Goal: Communication & Community: Share content

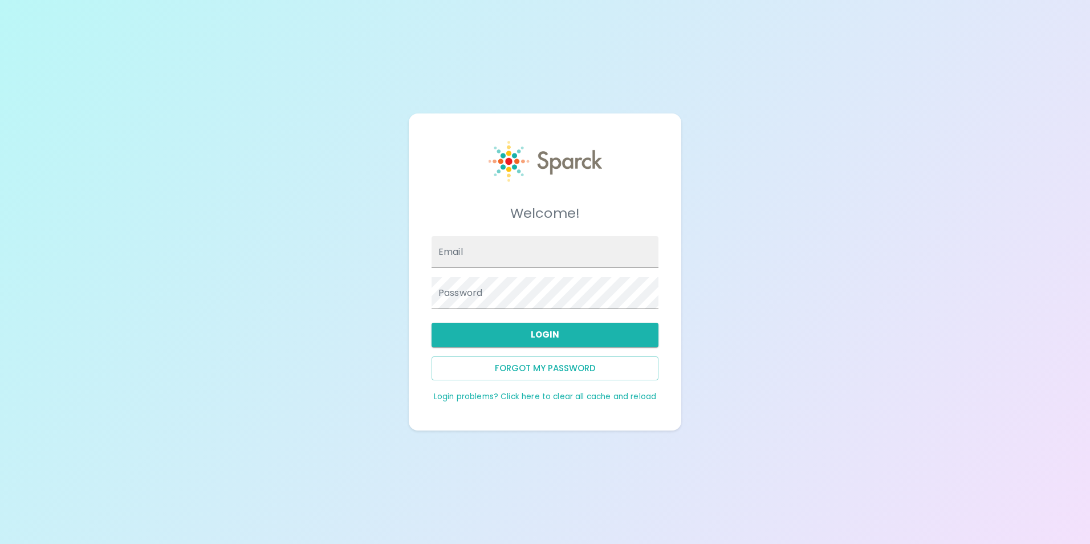
type input "[EMAIL_ADDRESS][DOMAIN_NAME]"
click at [587, 336] on button "Login" at bounding box center [545, 335] width 227 height 24
drag, startPoint x: 557, startPoint y: 336, endPoint x: 615, endPoint y: 323, distance: 60.2
click at [557, 336] on button "Login" at bounding box center [545, 335] width 227 height 24
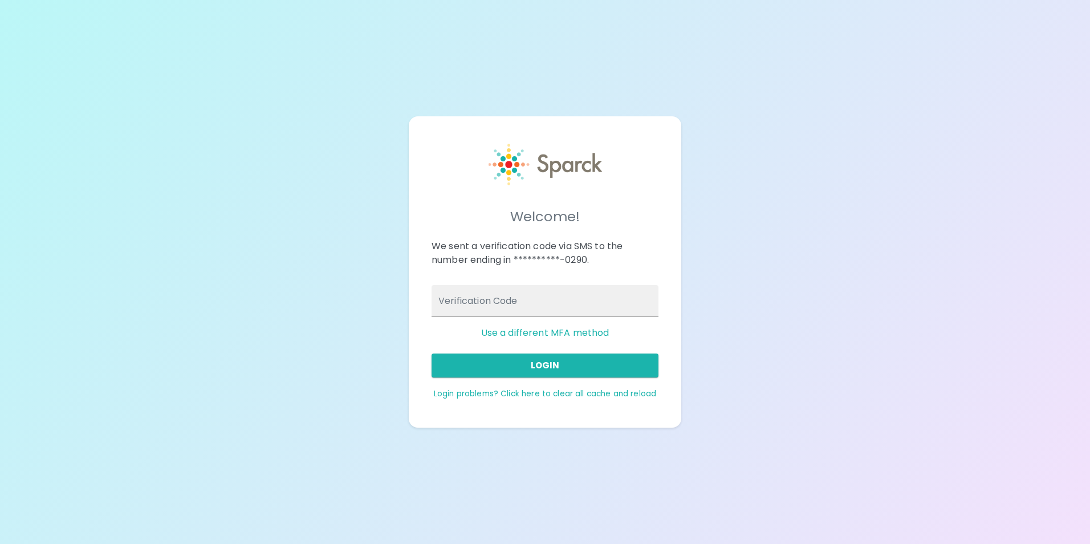
click at [585, 303] on input "Verification Code" at bounding box center [545, 301] width 227 height 32
type input "315109"
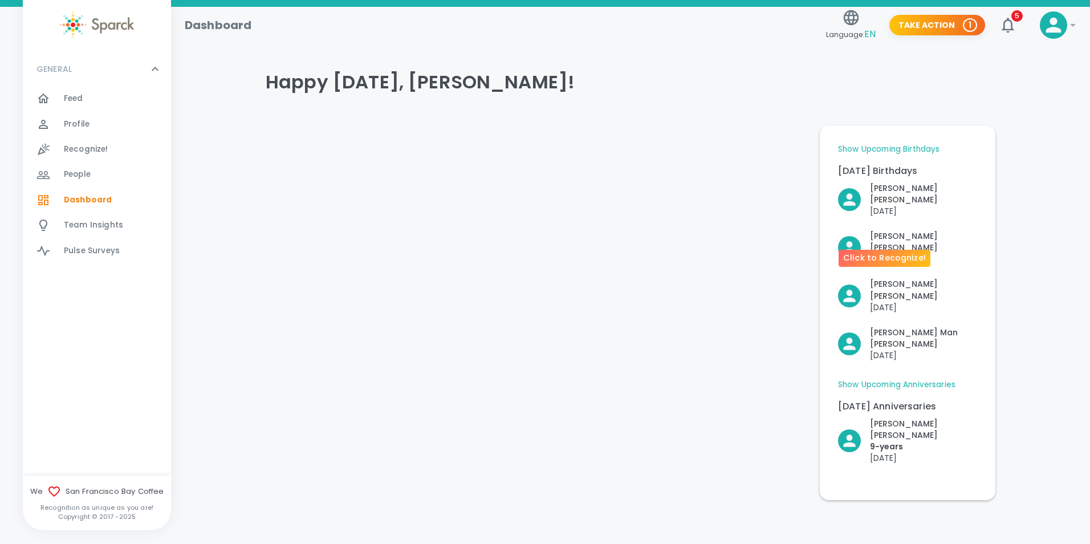
click at [902, 253] on p "[DATE]" at bounding box center [923, 258] width 107 height 11
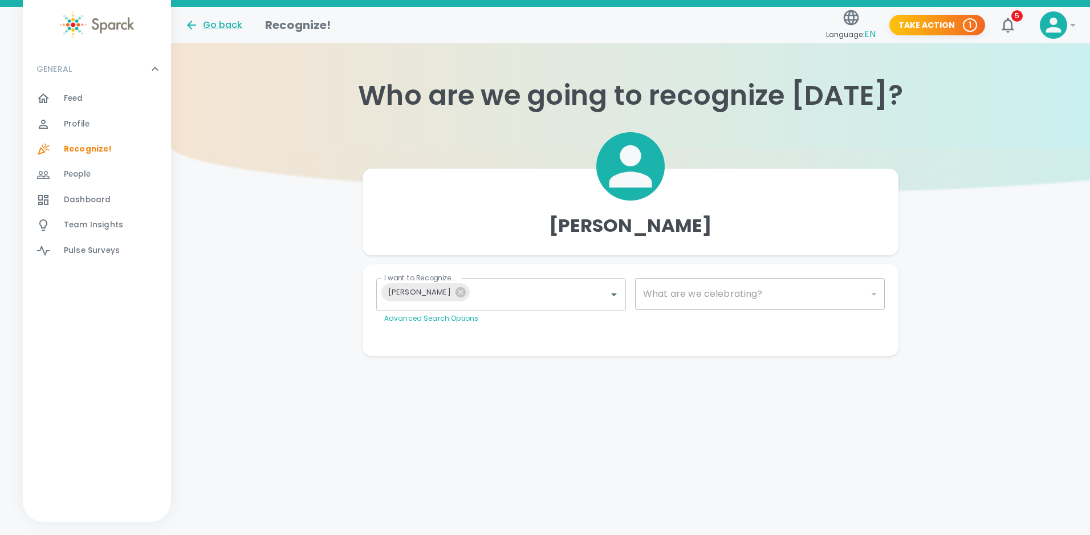
click at [60, 94] on div at bounding box center [49, 99] width 27 height 14
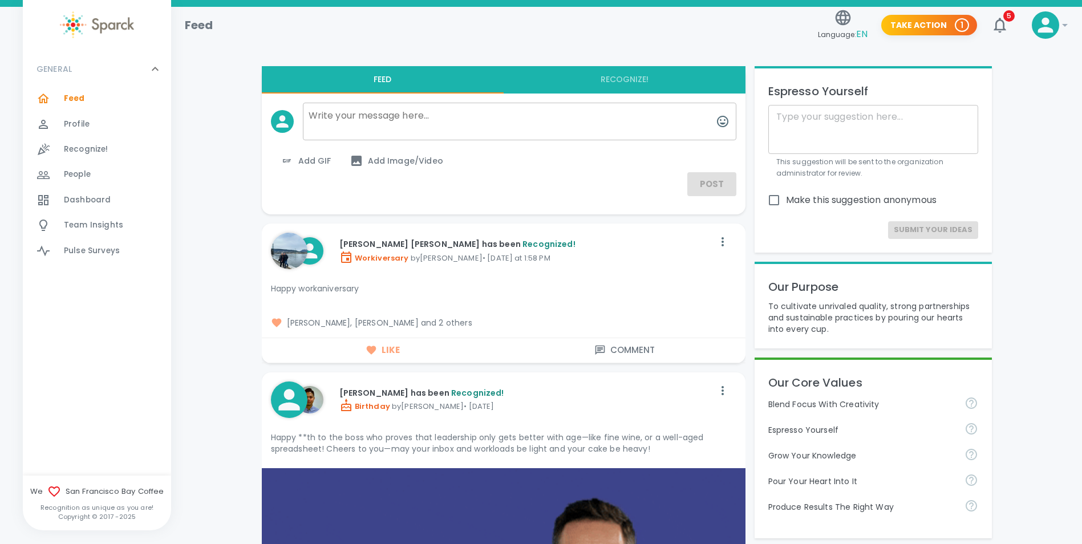
click at [74, 90] on div "Feed 0" at bounding box center [97, 98] width 148 height 25
click at [96, 22] on img at bounding box center [97, 24] width 74 height 27
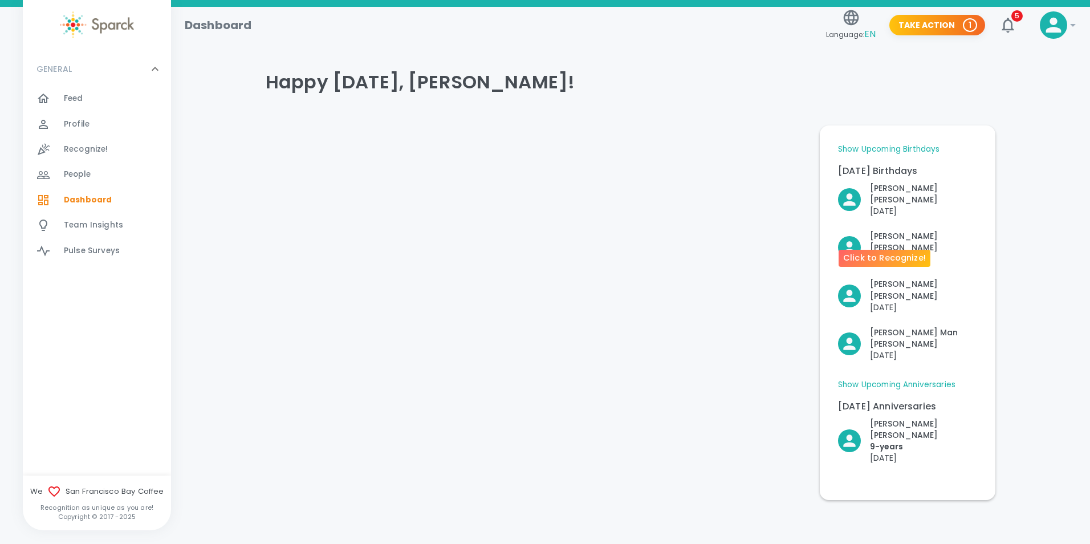
click at [900, 253] on p "[DATE]" at bounding box center [923, 258] width 107 height 11
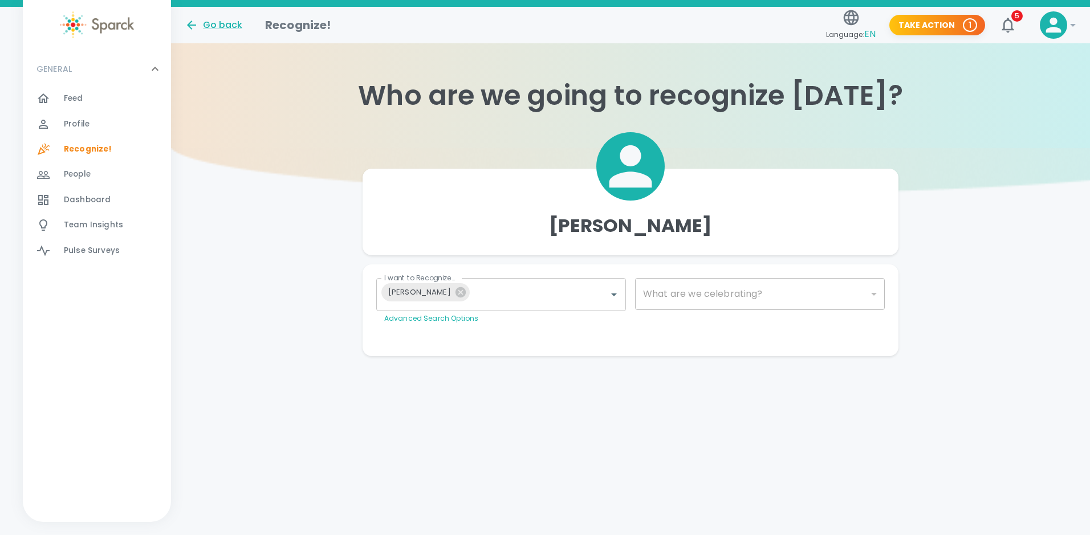
type input "2072"
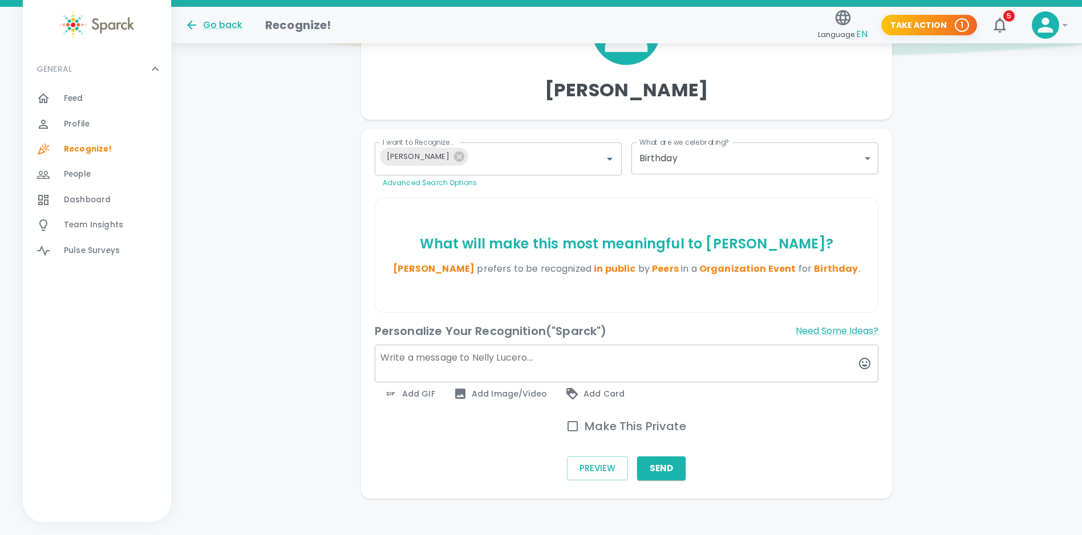
scroll to position [145, 0]
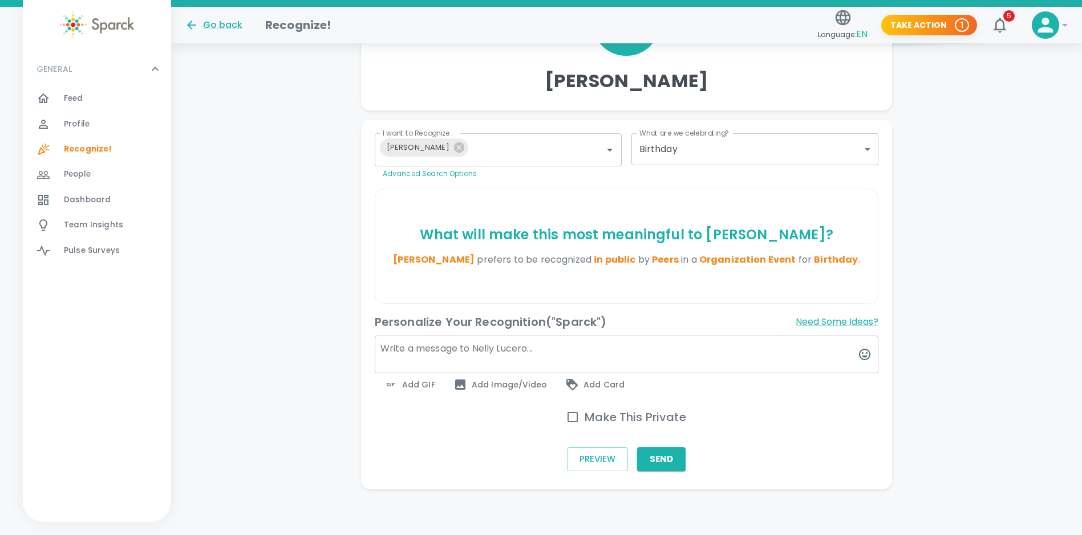
click at [544, 363] on textarea at bounding box center [627, 355] width 504 height 38
click at [547, 355] on textarea "Happy Birthday [PERSON_NAME]!" at bounding box center [627, 355] width 504 height 38
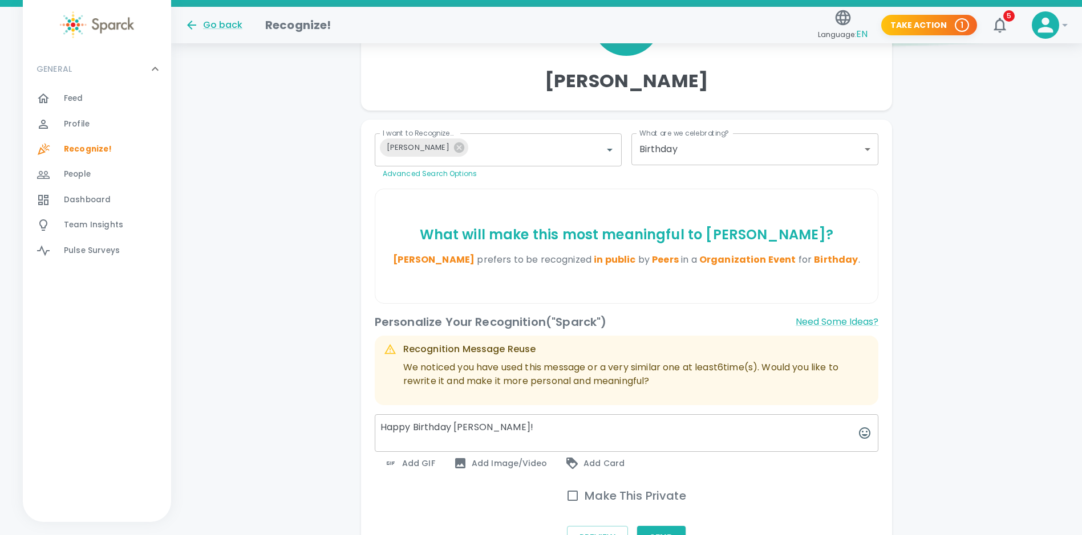
click at [524, 350] on div "Recognition Message Reuse" at bounding box center [636, 350] width 466 height 14
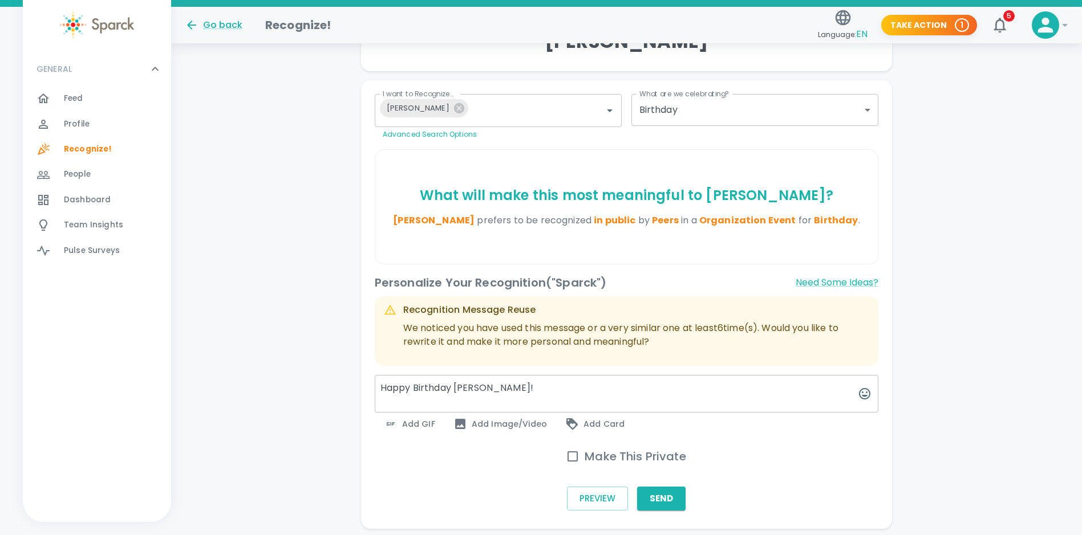
scroll to position [202, 0]
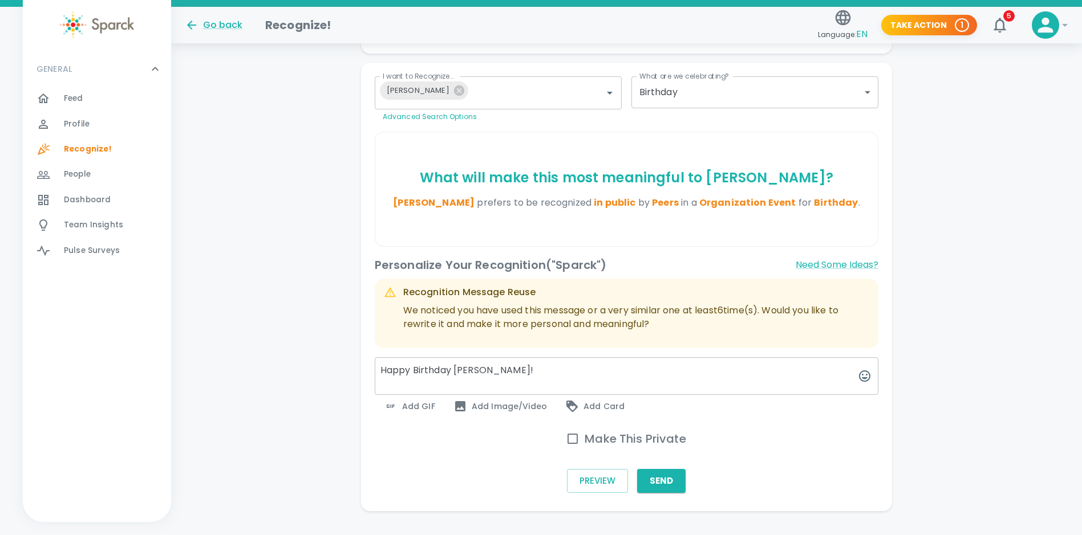
click at [871, 257] on button "Need Some Ideas?" at bounding box center [836, 265] width 83 height 18
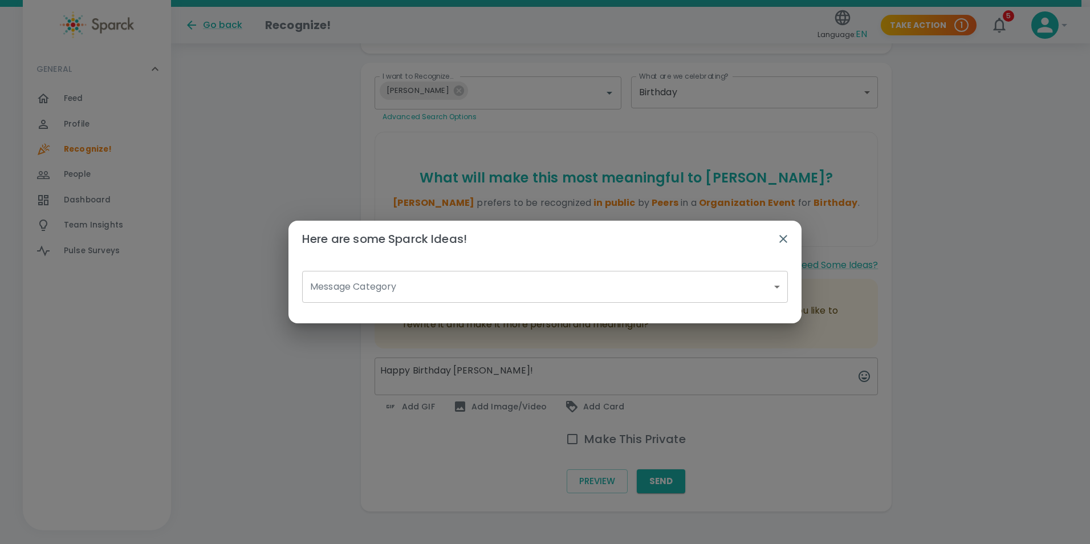
click at [560, 275] on body "Skip Navigation Go back Recognize! Language: EN Take Action 1 5 ! GENERAL 0 Fee…" at bounding box center [545, 177] width 1090 height 759
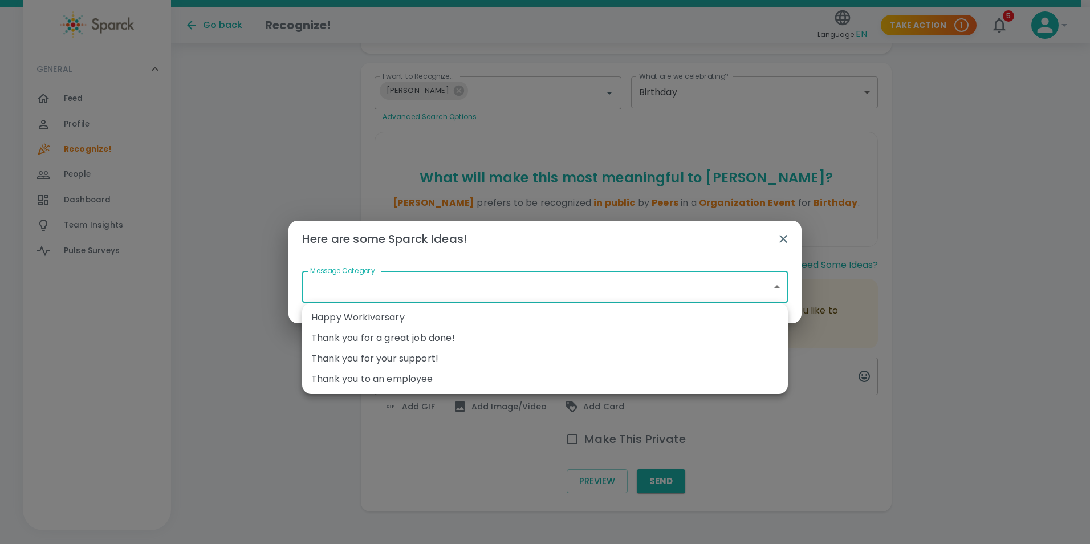
click at [497, 290] on div at bounding box center [545, 272] width 1090 height 544
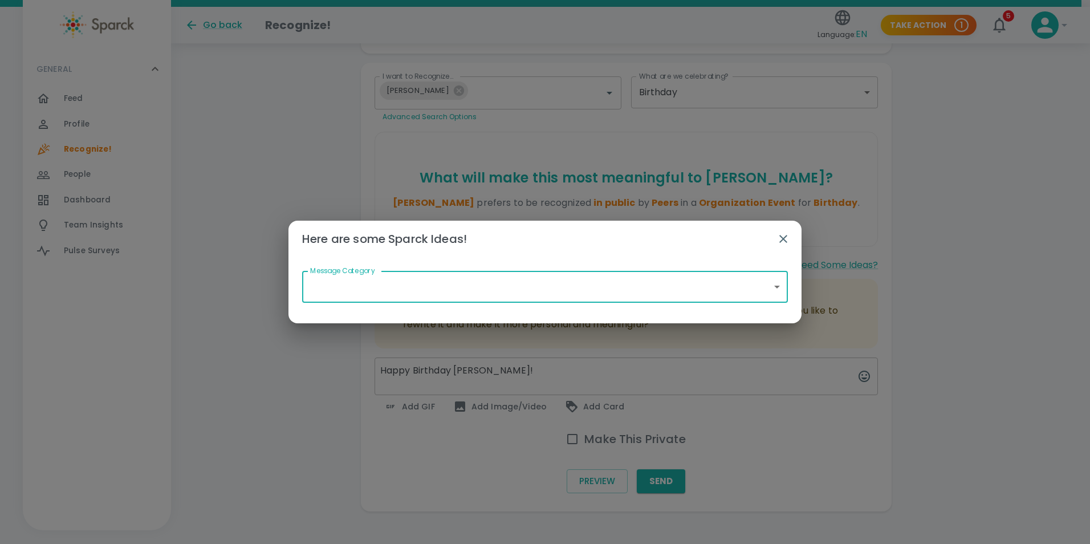
click at [789, 238] on icon "button" at bounding box center [784, 239] width 14 height 14
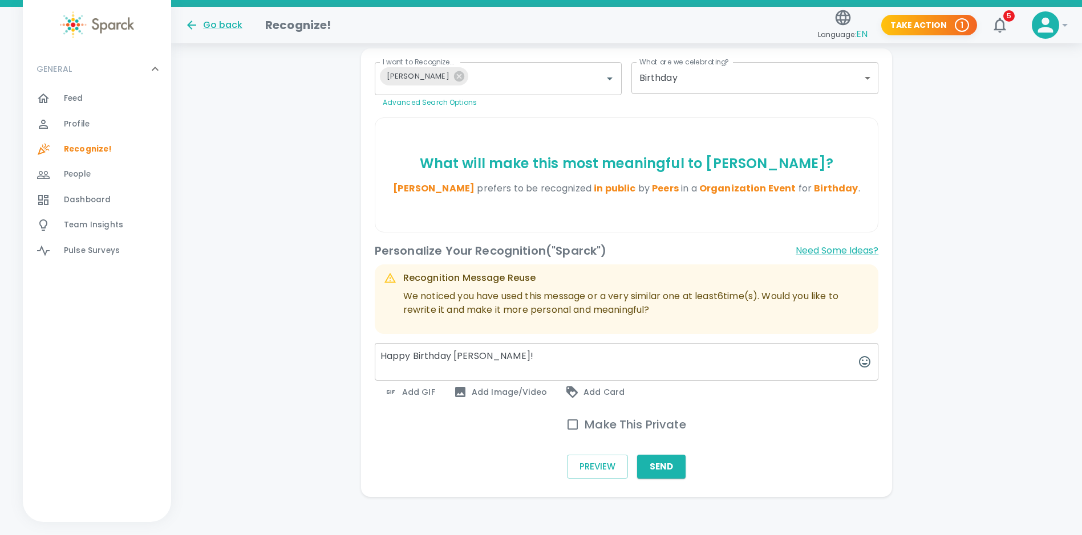
scroll to position [224, 0]
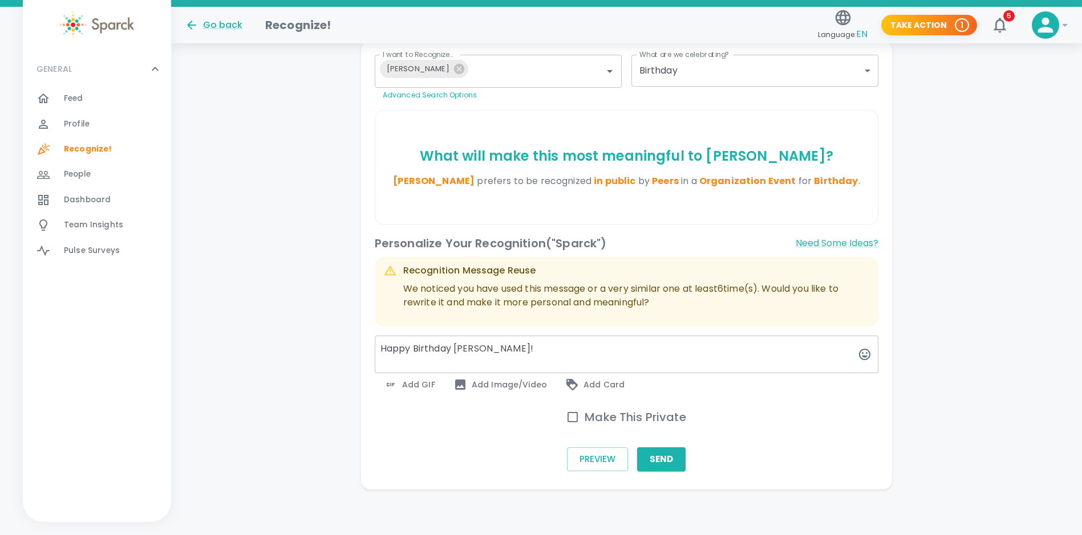
click at [578, 311] on div "We noticed you have used this message or a very similar one at least 6 time(s).…" at bounding box center [636, 300] width 466 height 36
click at [550, 351] on textarea "Happy Birthday [PERSON_NAME]!" at bounding box center [627, 355] width 504 height 38
click at [496, 358] on textarea "Happy Birthday [PERSON_NAME]!" at bounding box center [627, 355] width 504 height 38
drag, startPoint x: 542, startPoint y: 356, endPoint x: 311, endPoint y: 333, distance: 232.1
click at [311, 333] on div "[PERSON_NAME] I want to Recognize... [PERSON_NAME] I want to Recognize... Advan…" at bounding box center [626, 207] width 911 height 565
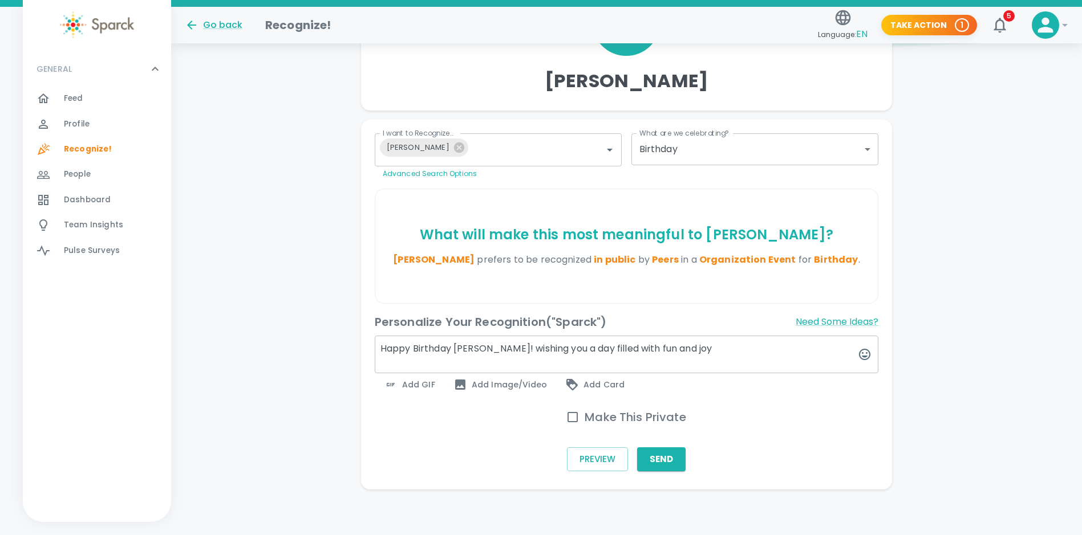
scroll to position [145, 0]
type textarea "Happy Birthday [PERSON_NAME]! wishing you a day filled with fun and joy!"
click at [423, 383] on span "Add GIF" at bounding box center [409, 385] width 51 height 14
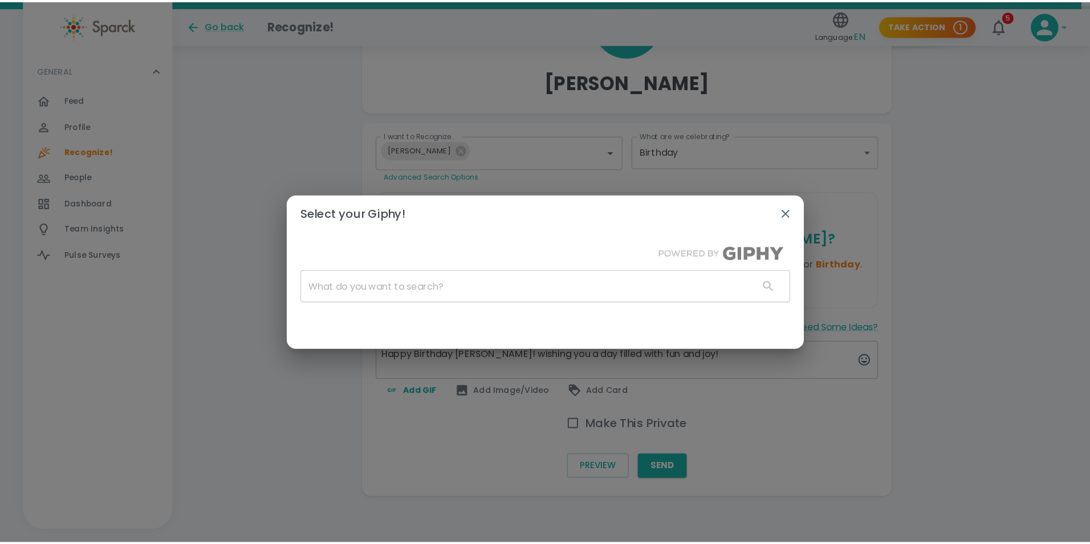
scroll to position [136, 0]
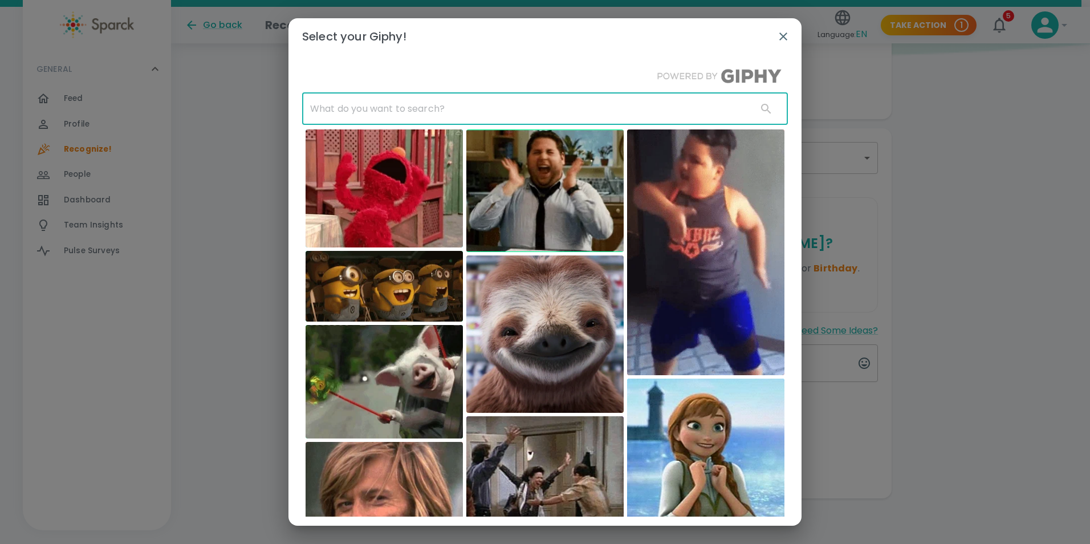
click at [417, 104] on input "text" at bounding box center [525, 109] width 446 height 32
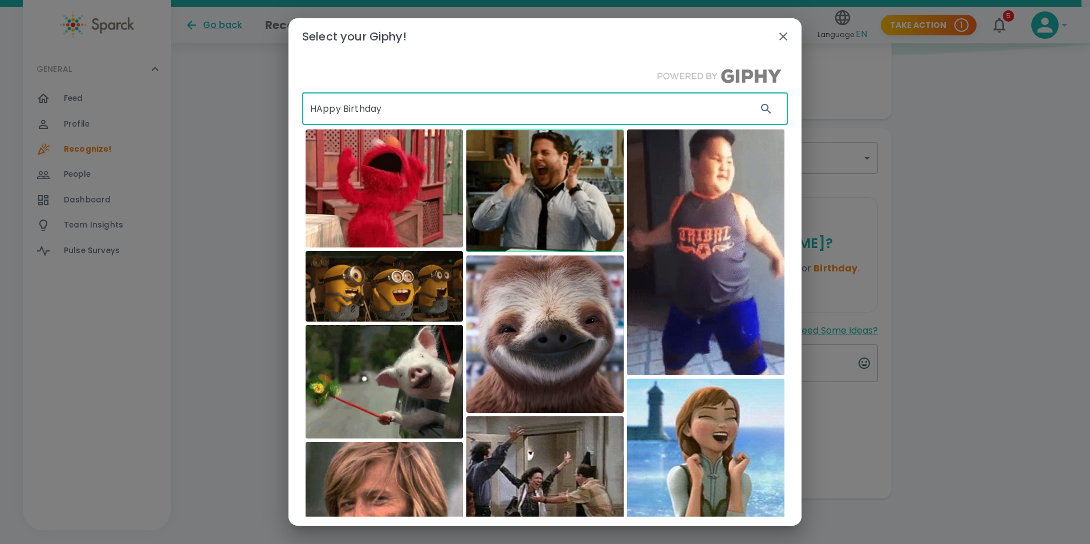
click at [397, 107] on input "HAppy Birthday" at bounding box center [525, 109] width 446 height 32
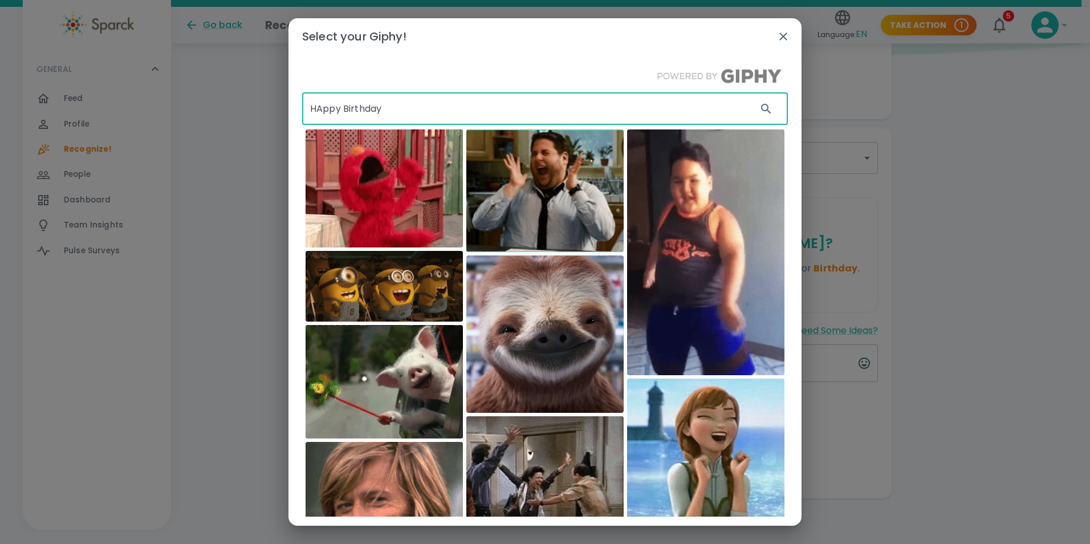
click at [762, 113] on icon "button" at bounding box center [766, 109] width 10 height 10
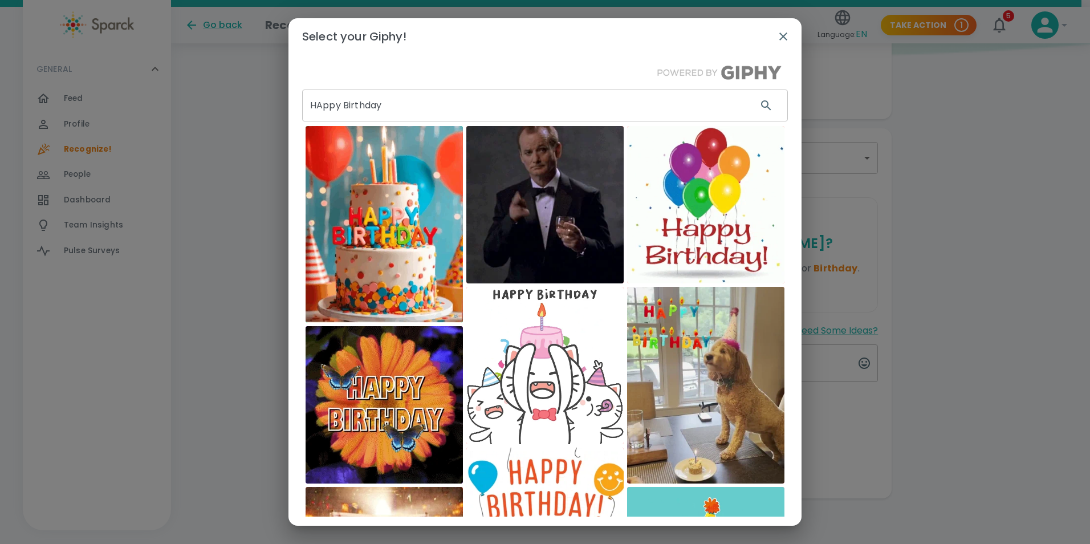
scroll to position [0, 0]
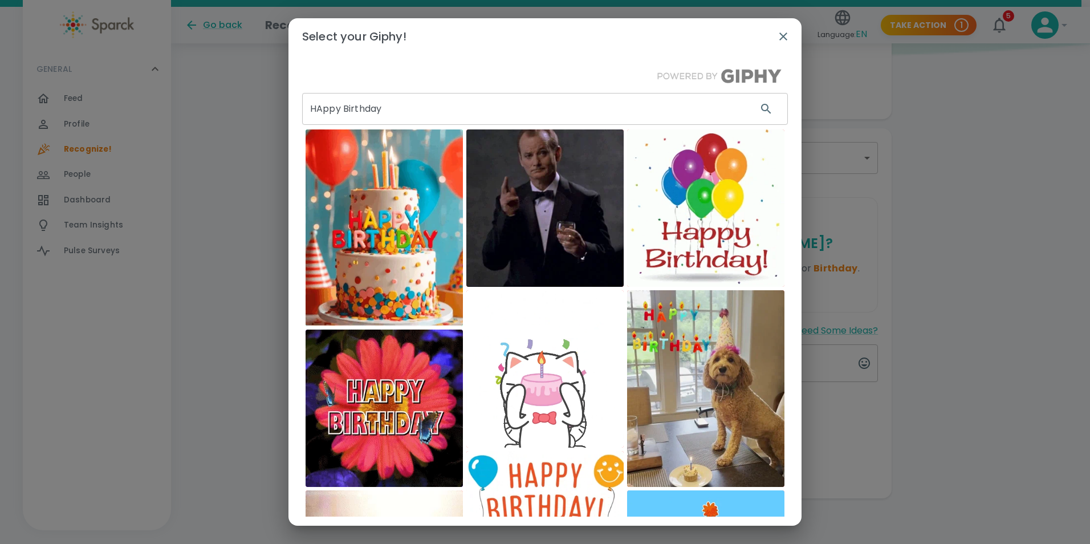
click at [433, 110] on input "HAppy Birthday" at bounding box center [525, 109] width 446 height 32
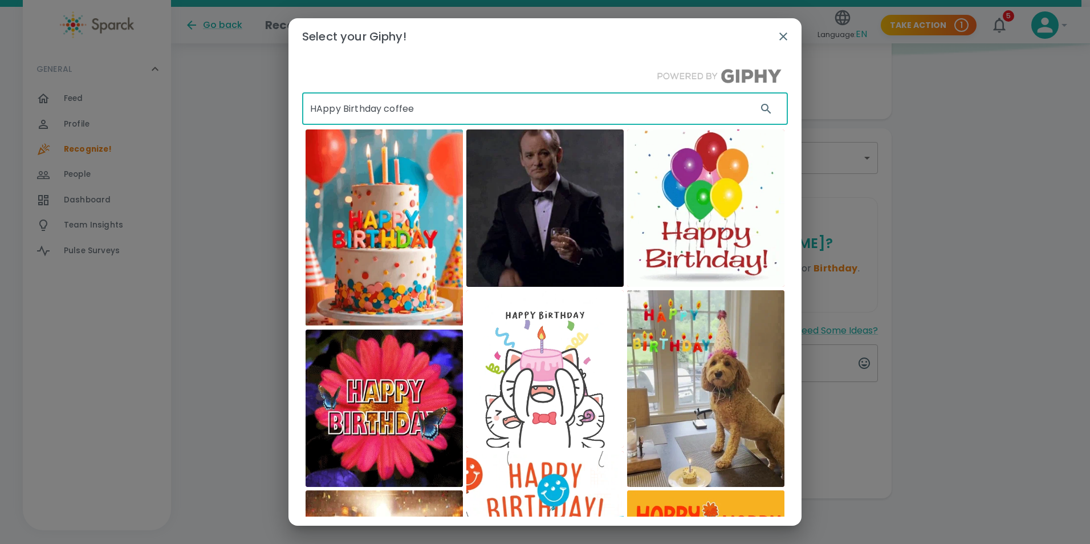
type input "HAppy Birthday coffee"
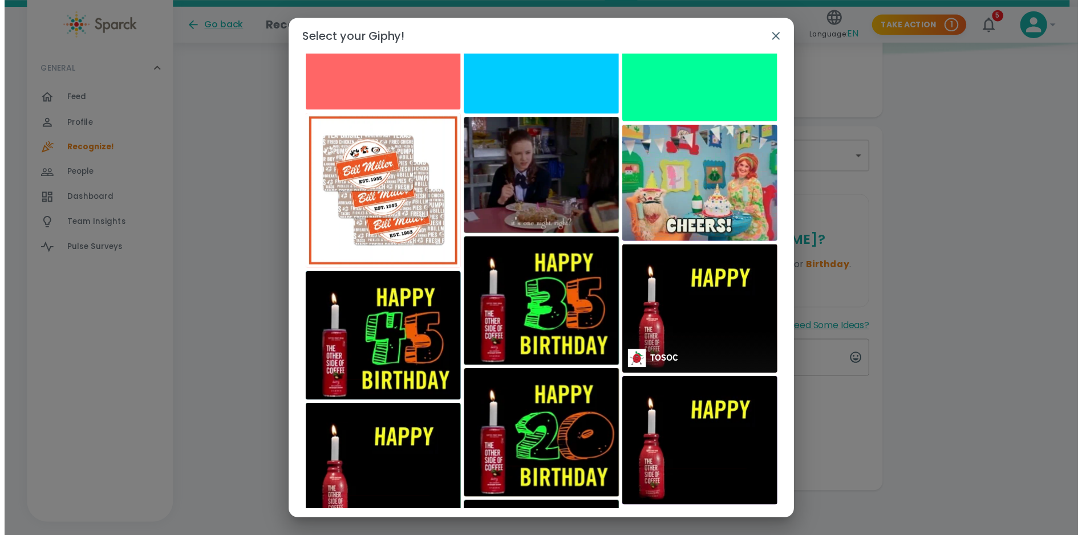
scroll to position [645, 0]
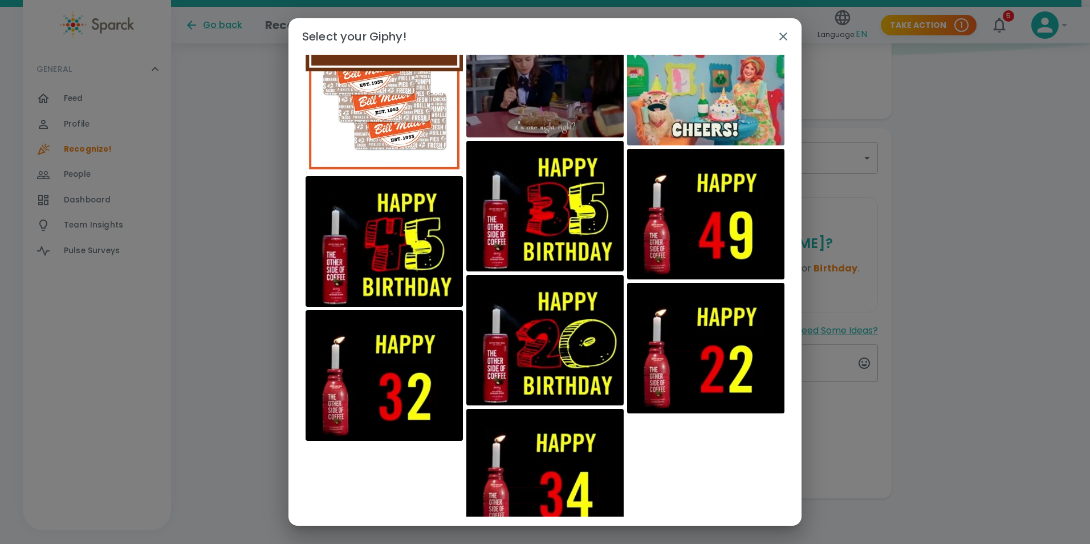
click at [785, 38] on icon "button" at bounding box center [784, 37] width 8 height 8
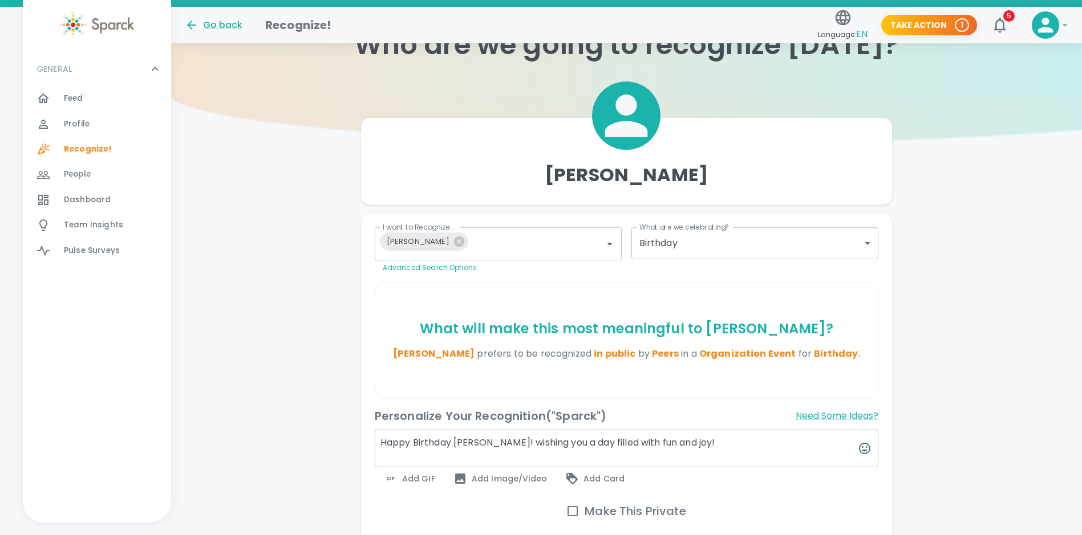
scroll to position [145, 0]
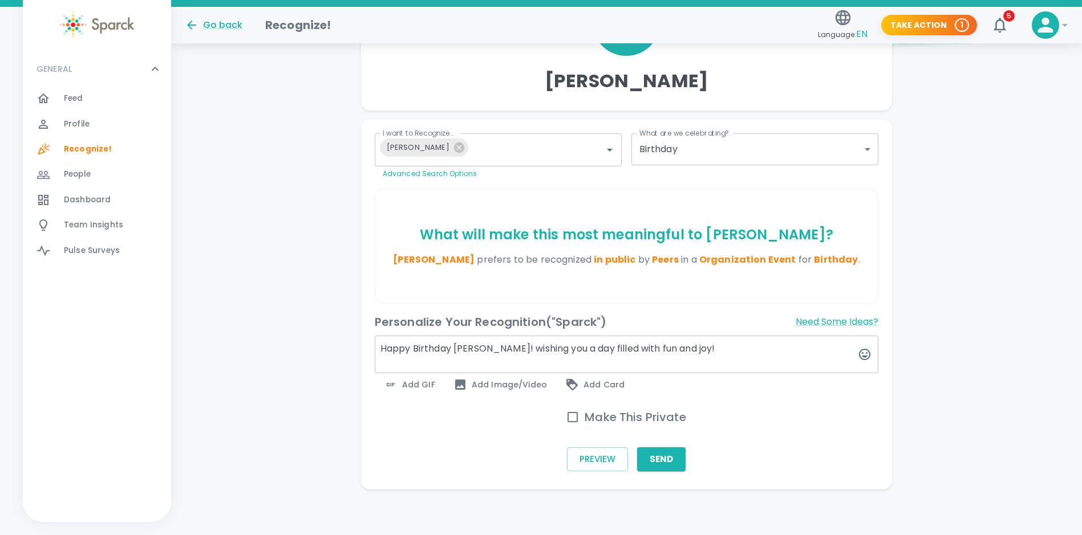
click at [279, 107] on div "[PERSON_NAME] I want to Recognize... [PERSON_NAME] I want to Recognize... Advan…" at bounding box center [626, 246] width 911 height 486
click at [722, 347] on textarea "Happy Birthday [PERSON_NAME]! wishing you a day filled with fun and joy!" at bounding box center [627, 355] width 504 height 38
click at [699, 352] on textarea "Happy Birthday [PERSON_NAME]! Wishing you a day filled with fun and joy!" at bounding box center [627, 355] width 504 height 38
click at [700, 351] on textarea "Happy Birthday [PERSON_NAME]! Wishing you a day filled with fun and joy!" at bounding box center [627, 355] width 504 height 38
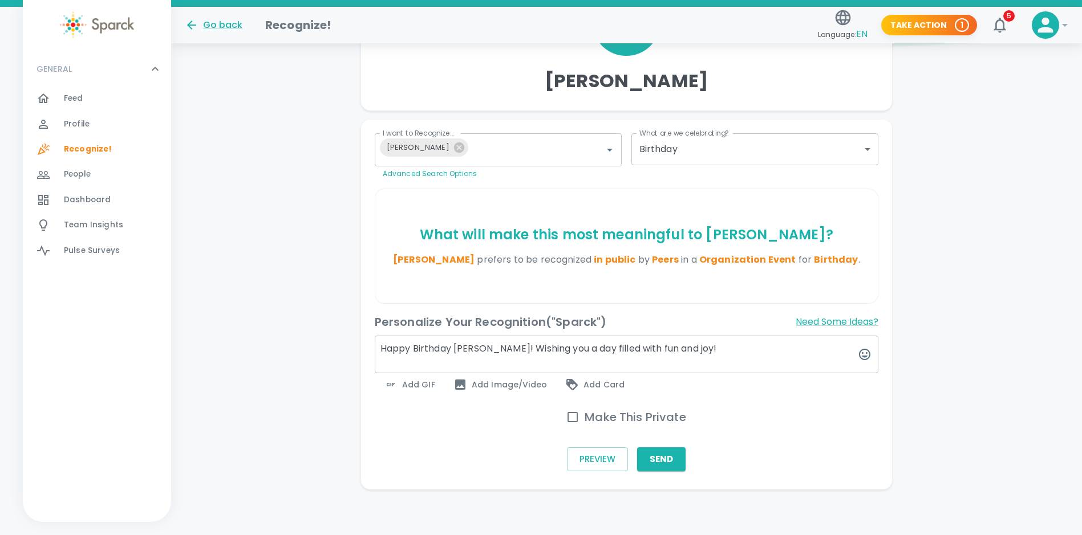
click at [413, 354] on textarea "Happy Birthday [PERSON_NAME]! Wishing you a day filled with fun and joy!" at bounding box center [627, 355] width 504 height 38
click at [715, 350] on textarea "Happyyy Birthdayyyy [PERSON_NAME]! Wishing you a day filled with fun and joy!" at bounding box center [627, 355] width 504 height 38
type textarea "Happyyy Birthdayyyy [PERSON_NAME]! Wishing you a day filled with fun and joy!"
click at [406, 395] on div "Add GIF" at bounding box center [410, 385] width 70 height 23
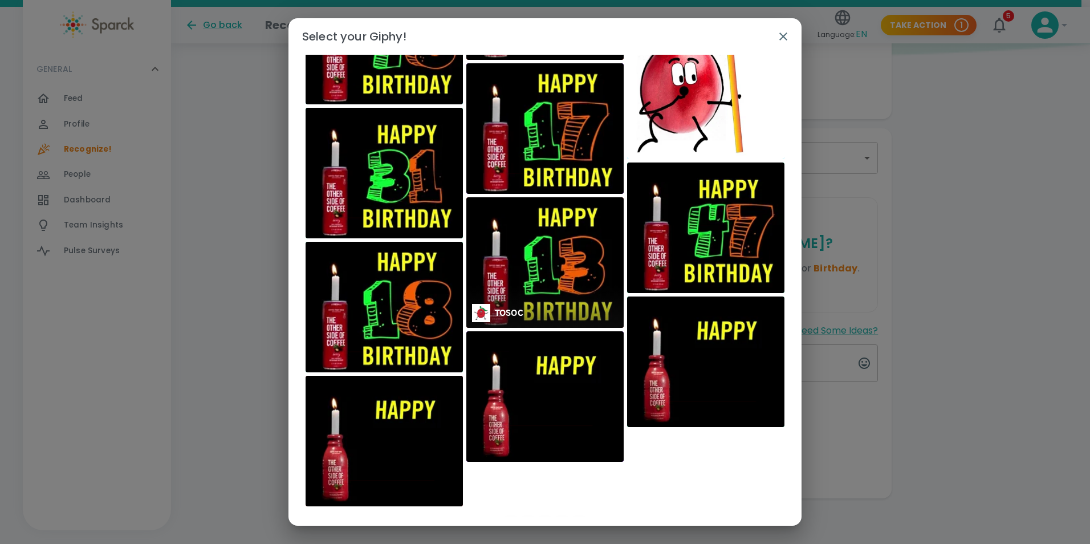
scroll to position [2482, 0]
